Goal: Task Accomplishment & Management: Manage account settings

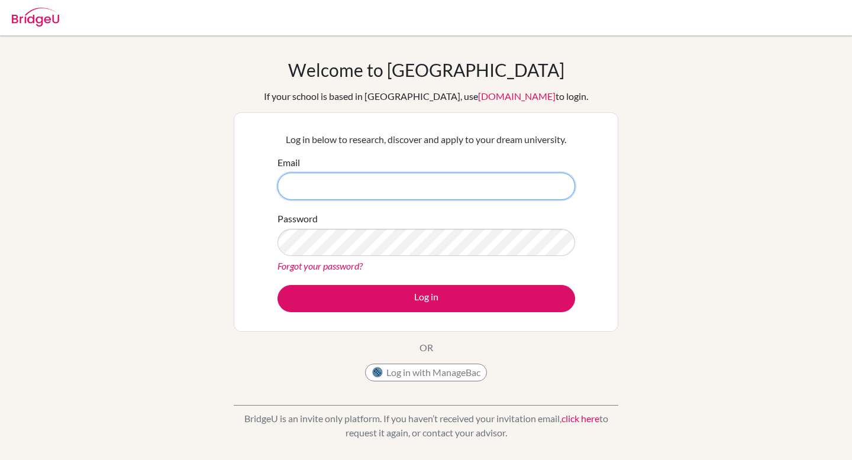
click at [376, 182] on input "Email" at bounding box center [426, 186] width 298 height 27
click at [425, 367] on button "Log in with ManageBac" at bounding box center [426, 373] width 122 height 18
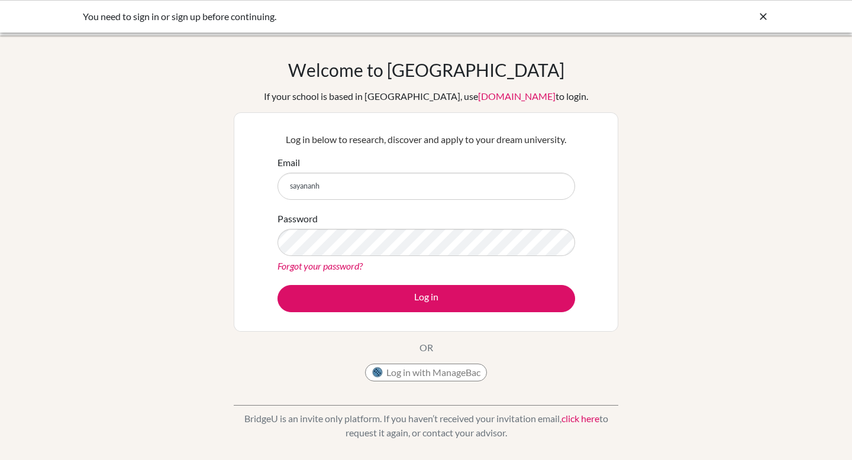
type input "sayananh"
click at [464, 367] on button "Log in with ManageBac" at bounding box center [426, 373] width 122 height 18
